Goal: Information Seeking & Learning: Learn about a topic

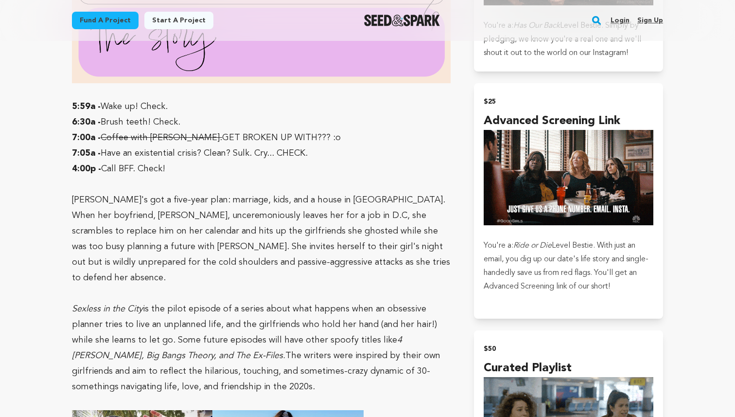
scroll to position [767, 0]
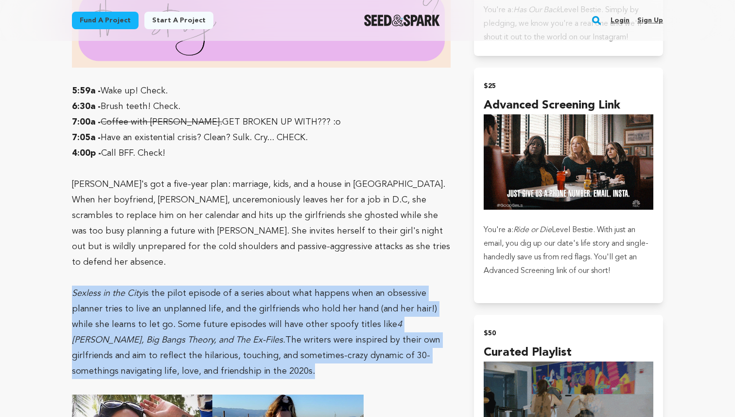
drag, startPoint x: 67, startPoint y: 267, endPoint x: 232, endPoint y: 344, distance: 182.1
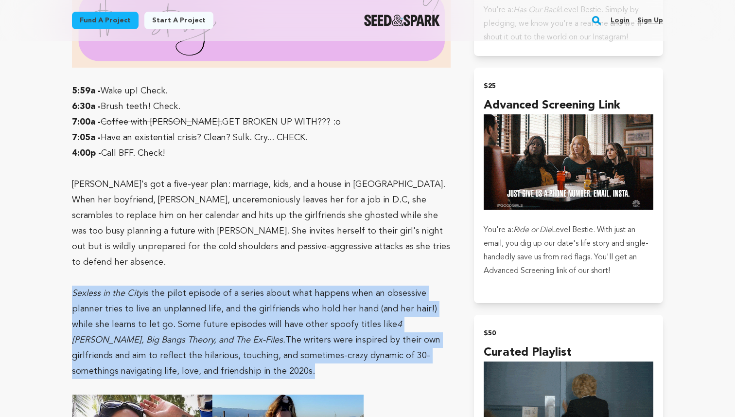
copy p "Sexless in the City is the pilot episode of a series about what happens when an…"
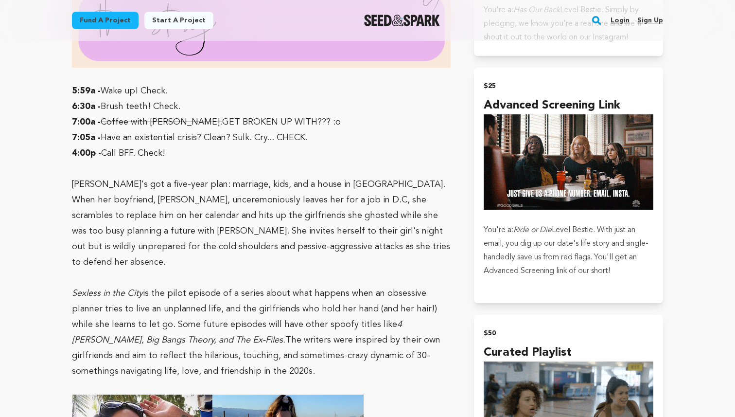
click at [277, 285] on p "Sexless in the City is the pilot episode of a series about what happens when an…" at bounding box center [261, 331] width 379 height 93
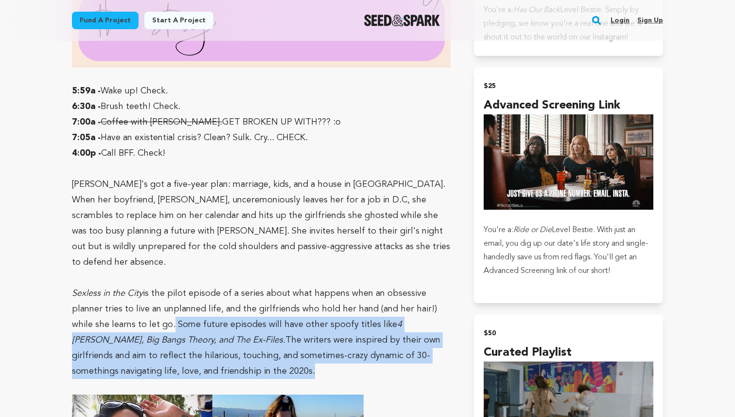
drag, startPoint x: 150, startPoint y: 297, endPoint x: 217, endPoint y: 340, distance: 79.6
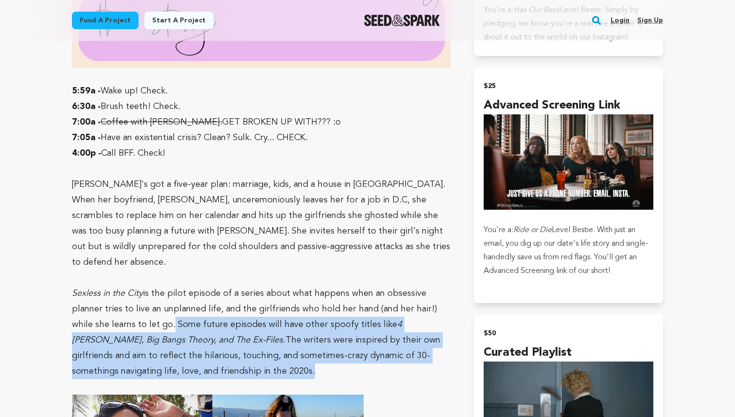
click at [217, 340] on p "Sexless in the City is the pilot episode of a series about what happens when an…" at bounding box center [261, 331] width 379 height 93
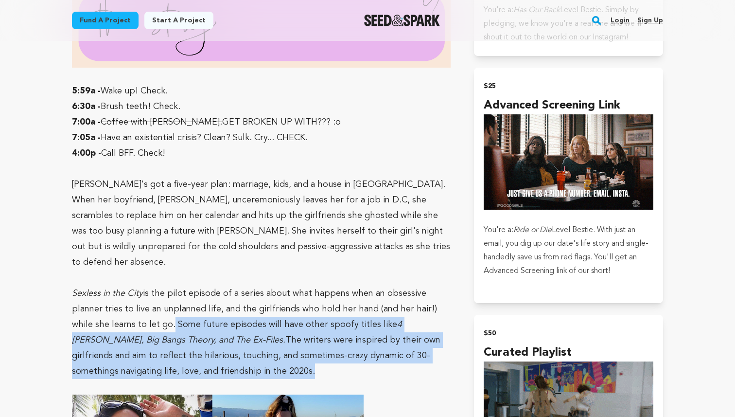
click at [217, 340] on p "Sexless in the City is the pilot episode of a series about what happens when an…" at bounding box center [261, 331] width 379 height 93
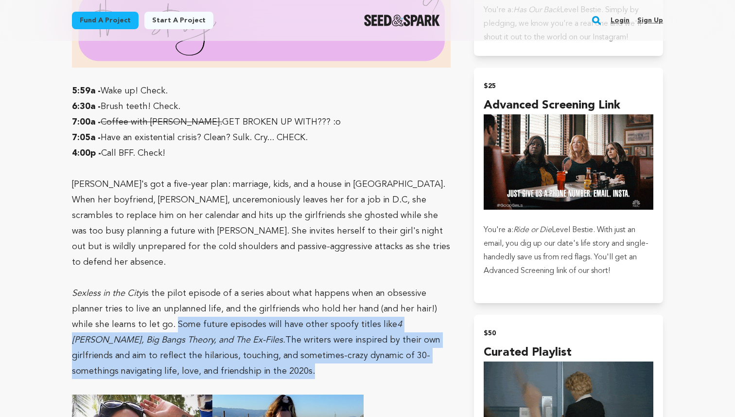
copy p "Some future episodes will have other spoofy titles like 4 [PERSON_NAME], Big Ba…"
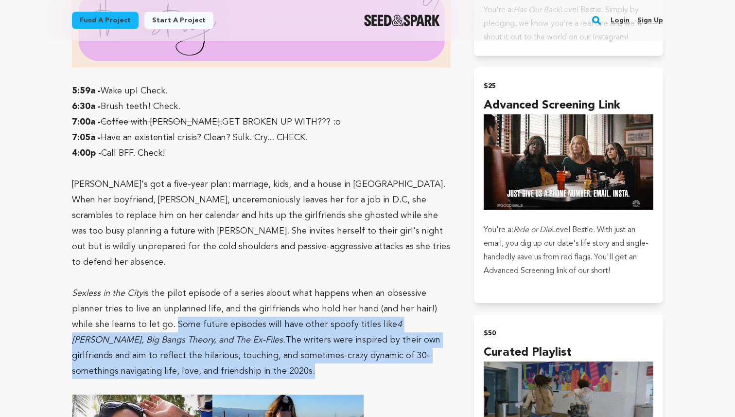
drag, startPoint x: 217, startPoint y: 344, endPoint x: 152, endPoint y: 299, distance: 79.3
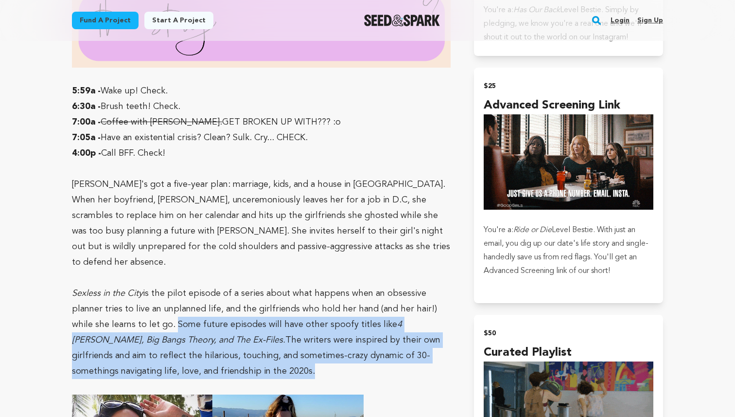
click at [152, 299] on p "Sexless in the City is the pilot episode of a series about what happens when an…" at bounding box center [261, 331] width 379 height 93
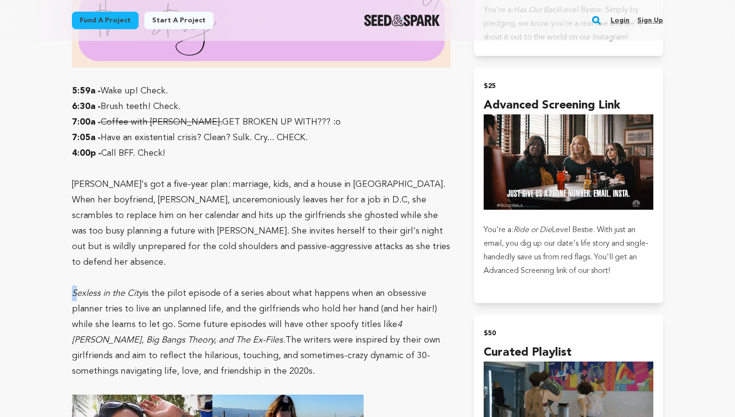
click at [73, 285] on p "Sexless in the City is the pilot episode of a series about what happens when an…" at bounding box center [261, 331] width 379 height 93
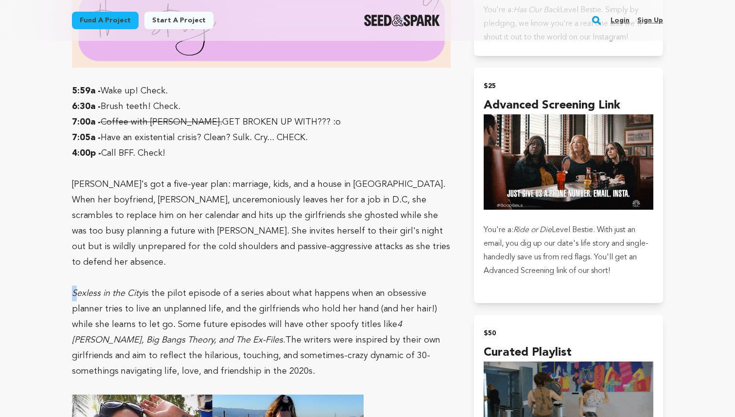
click at [74, 285] on p "Sexless in the City is the pilot episode of a series about what happens when an…" at bounding box center [261, 331] width 379 height 93
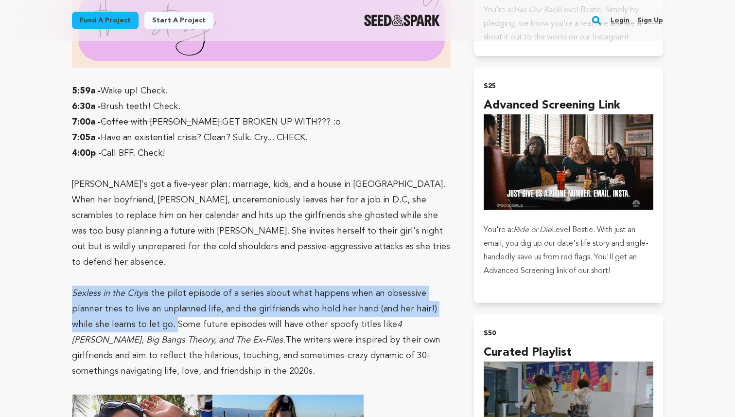
drag, startPoint x: 74, startPoint y: 271, endPoint x: 149, endPoint y: 300, distance: 80.2
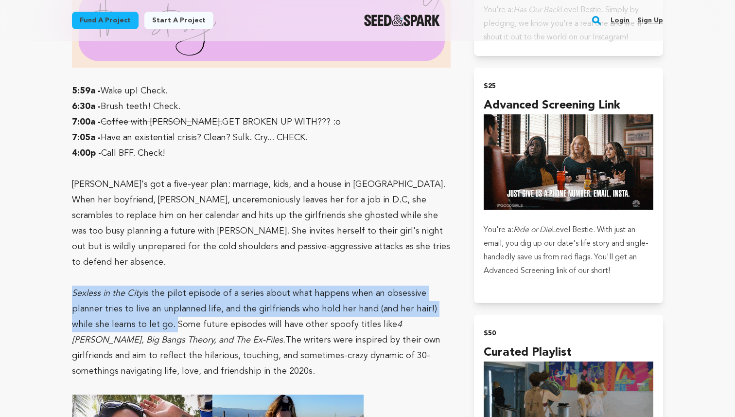
click at [150, 300] on p "Sexless in the City is the pilot episode of a series about what happens when an…" at bounding box center [261, 331] width 379 height 93
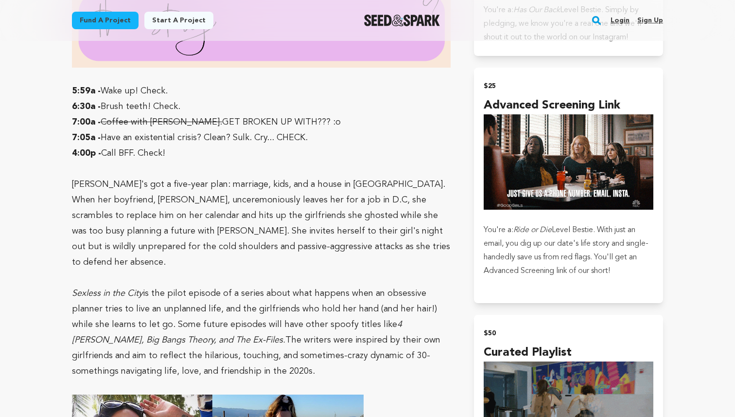
click at [260, 199] on p "[PERSON_NAME]'s got a five-year plan: marriage, kids, and a house in [GEOGRAPHI…" at bounding box center [261, 223] width 379 height 93
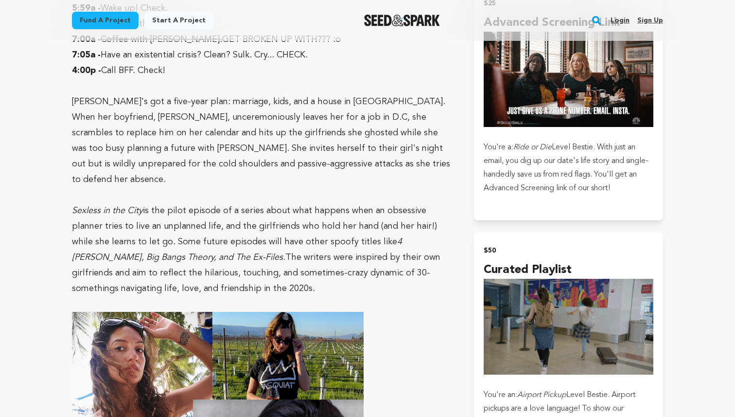
scroll to position [849, 0]
